Goal: Book appointment/travel/reservation

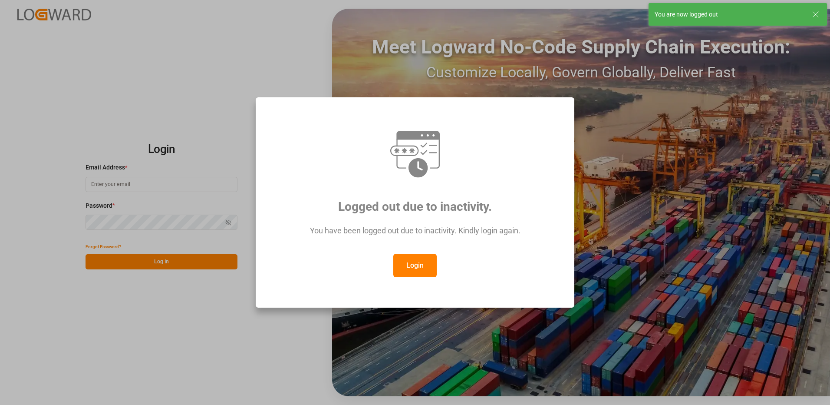
type input "[EMAIL_ADDRESS][DOMAIN_NAME]"
click at [423, 261] on button "Login" at bounding box center [414, 265] width 43 height 23
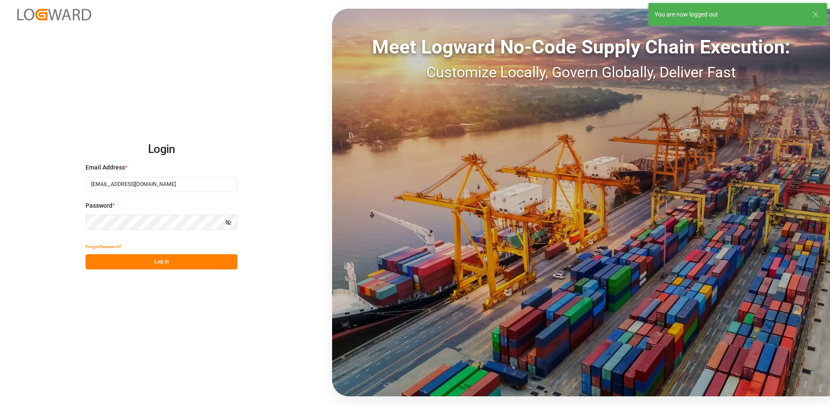
click at [162, 265] on button "Log In" at bounding box center [162, 261] width 152 height 15
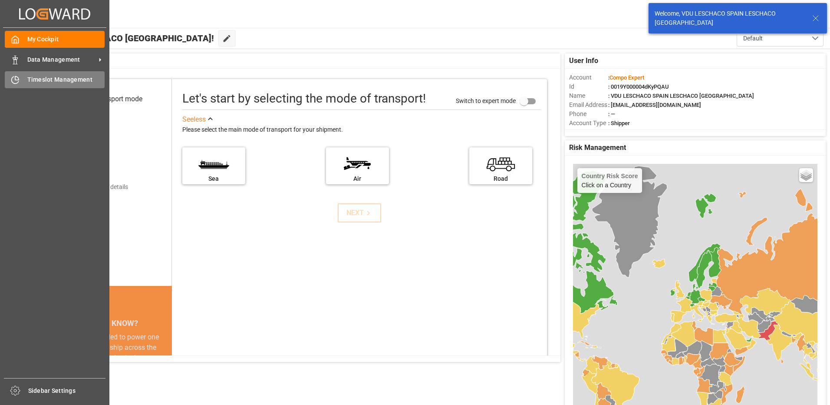
click at [18, 82] on icon at bounding box center [15, 80] width 9 height 9
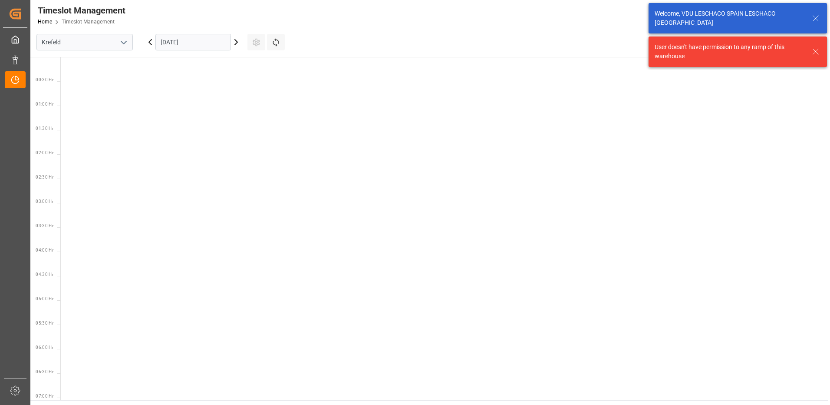
scroll to position [645, 0]
click at [121, 41] on polyline "open menu" at bounding box center [123, 42] width 5 height 3
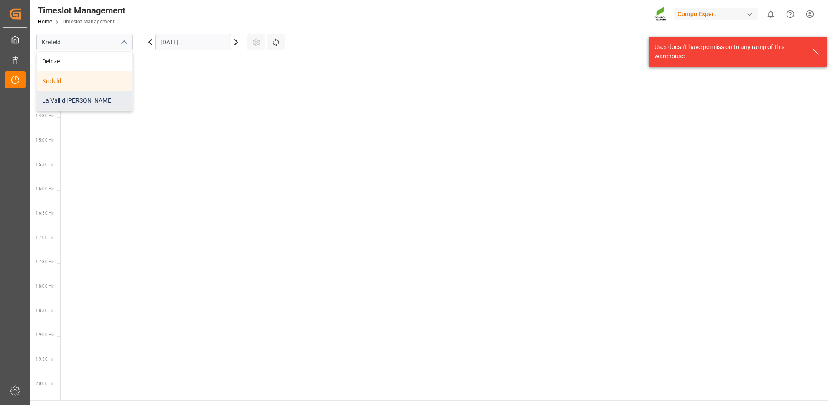
drag, startPoint x: 76, startPoint y: 99, endPoint x: 91, endPoint y: 92, distance: 16.5
click at [77, 99] on div "La Vall d [PERSON_NAME]" at bounding box center [85, 101] width 96 height 20
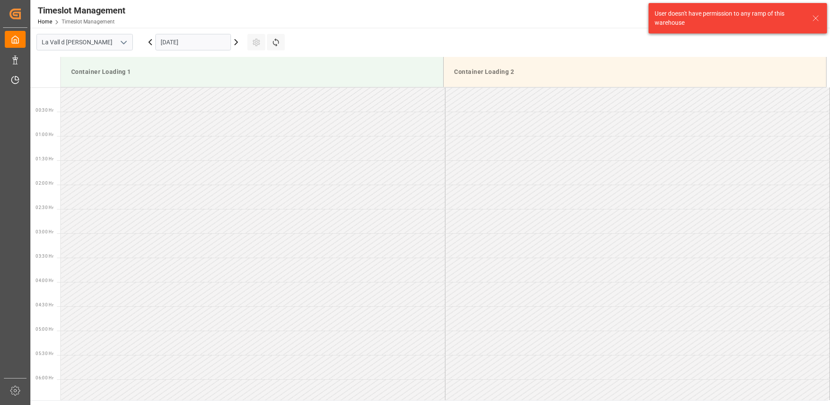
scroll to position [675, 0]
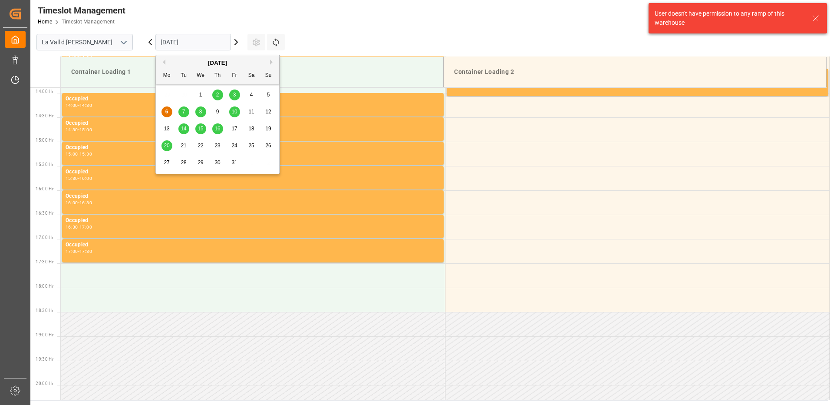
click at [201, 44] on input "[DATE]" at bounding box center [193, 42] width 76 height 16
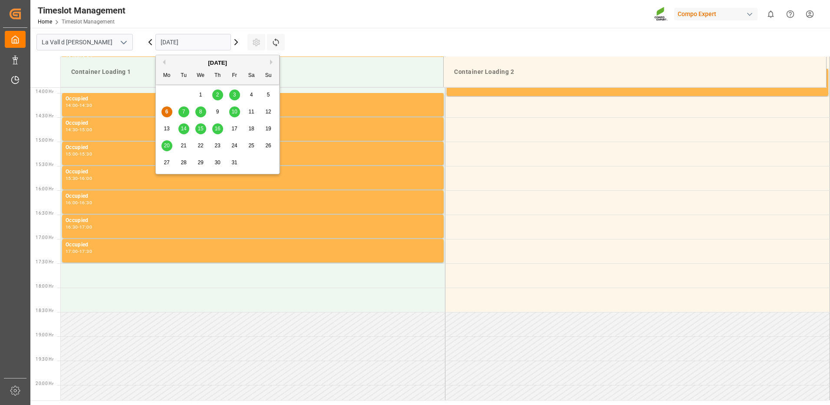
click at [199, 162] on span "29" at bounding box center [201, 162] width 6 height 6
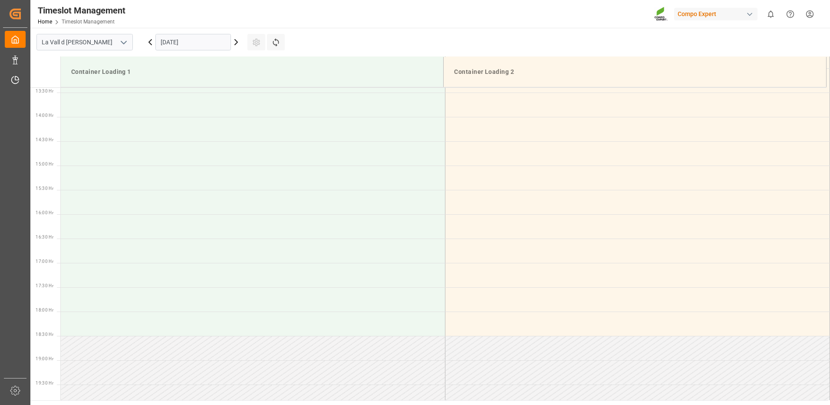
scroll to position [825, 0]
